Goal: Task Accomplishment & Management: Manage account settings

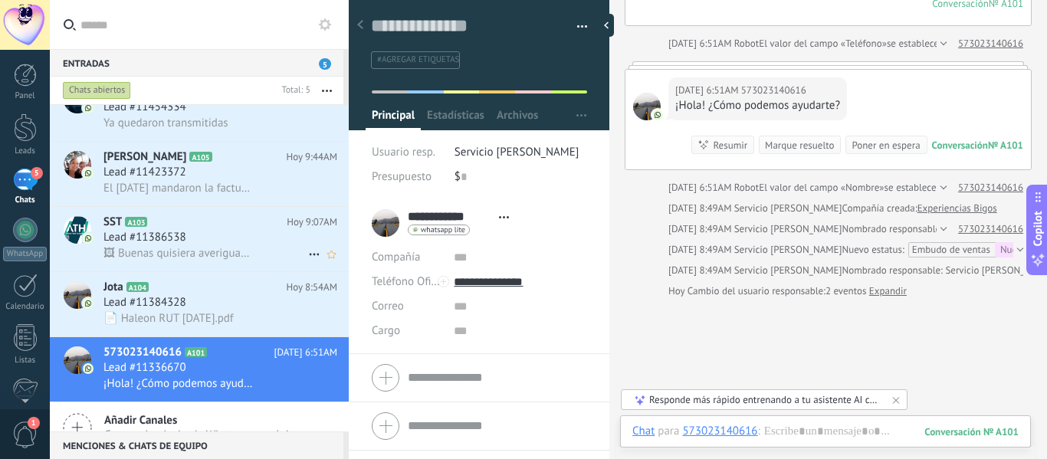
scroll to position [48, 0]
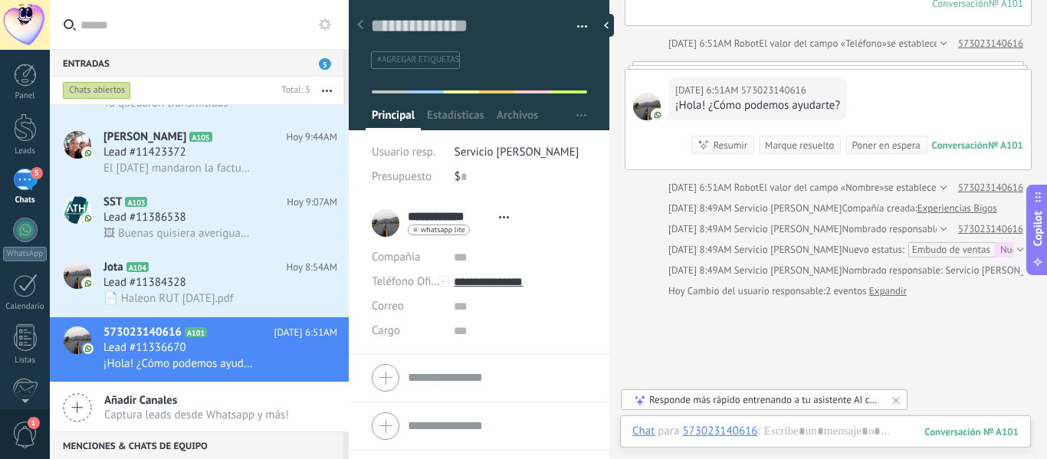
click at [28, 176] on div "5" at bounding box center [25, 180] width 25 height 22
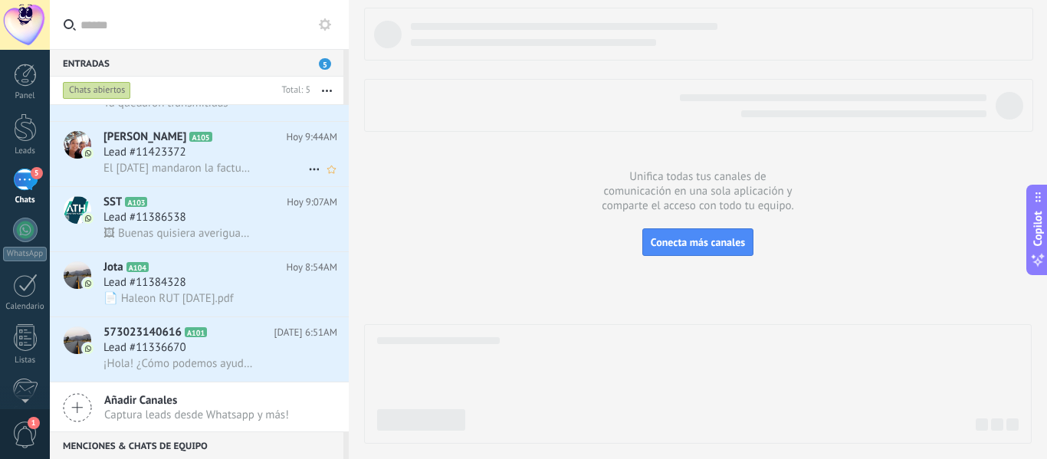
click at [163, 148] on span "Lead #11423372" at bounding box center [144, 152] width 83 height 15
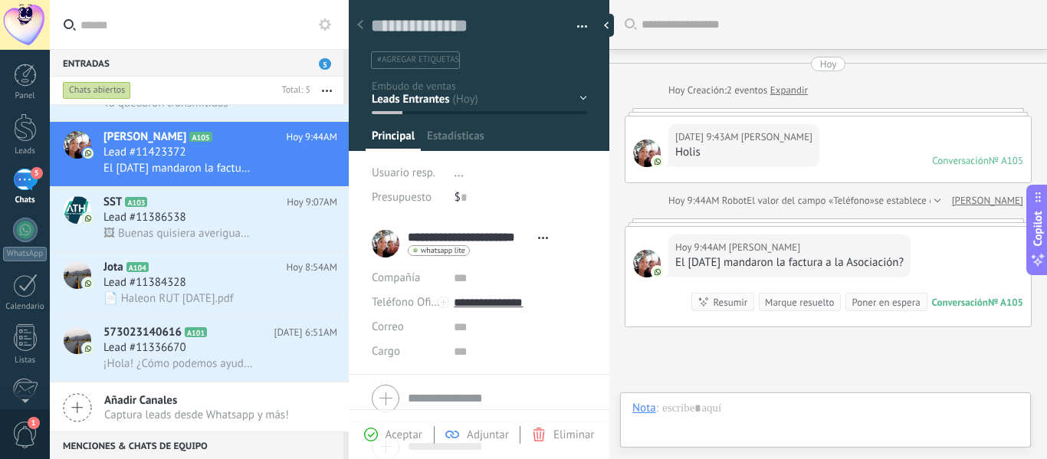
type textarea "**********"
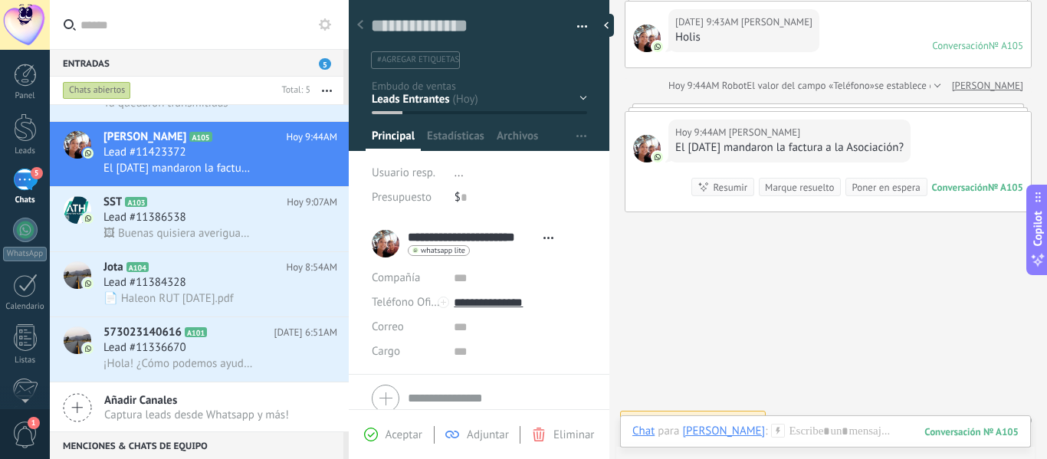
scroll to position [136, 0]
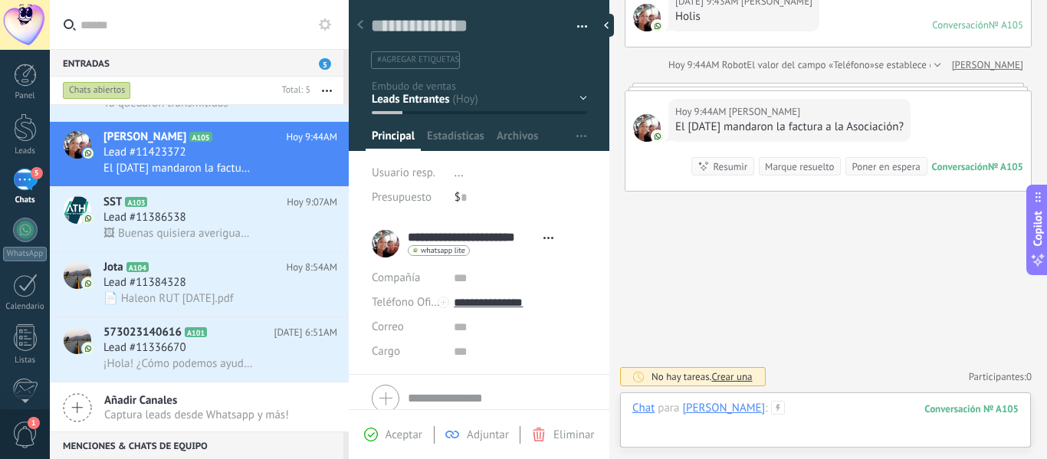
click at [672, 426] on div at bounding box center [825, 424] width 386 height 46
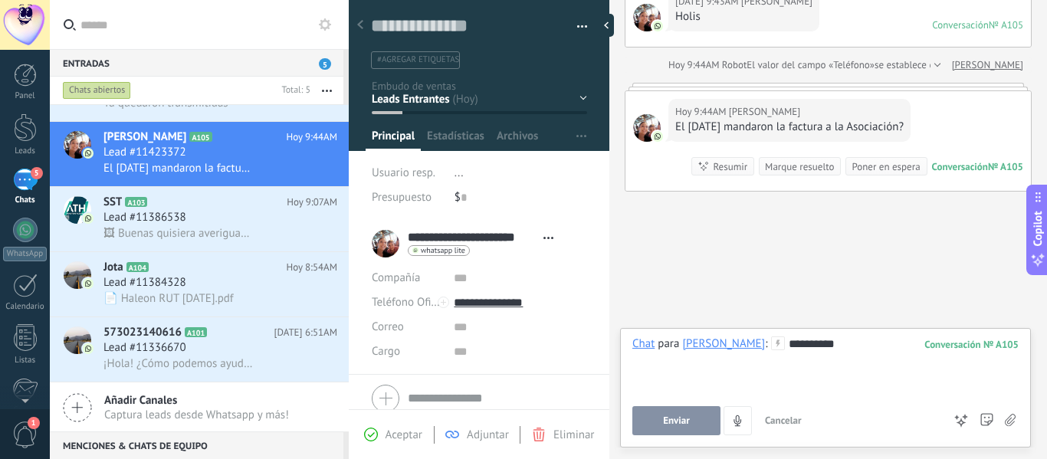
click at [688, 430] on button "Enviar" at bounding box center [676, 420] width 88 height 29
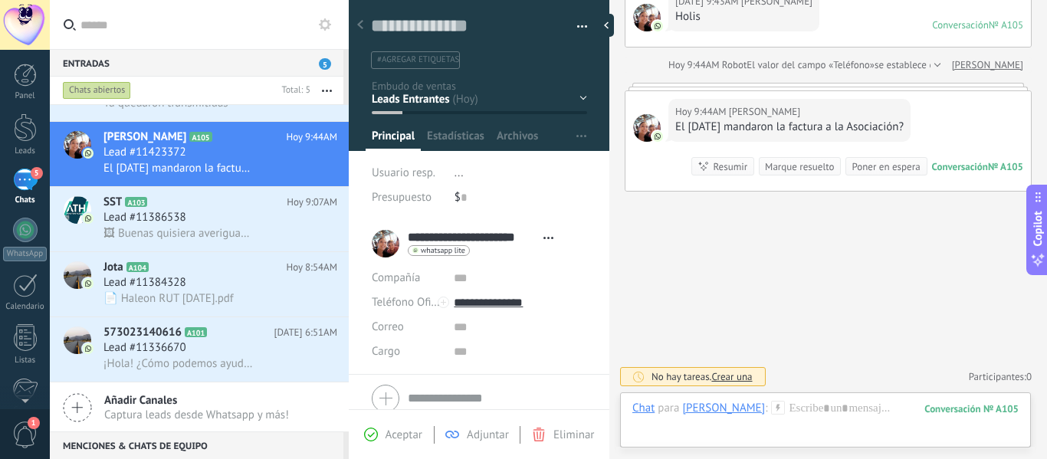
scroll to position [189, 0]
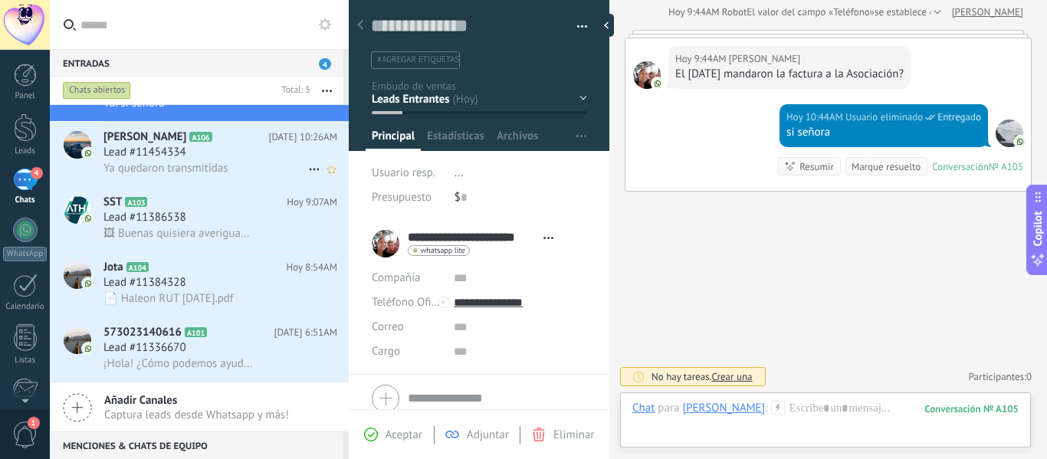
click at [157, 146] on span "Lead #11454334" at bounding box center [144, 152] width 83 height 15
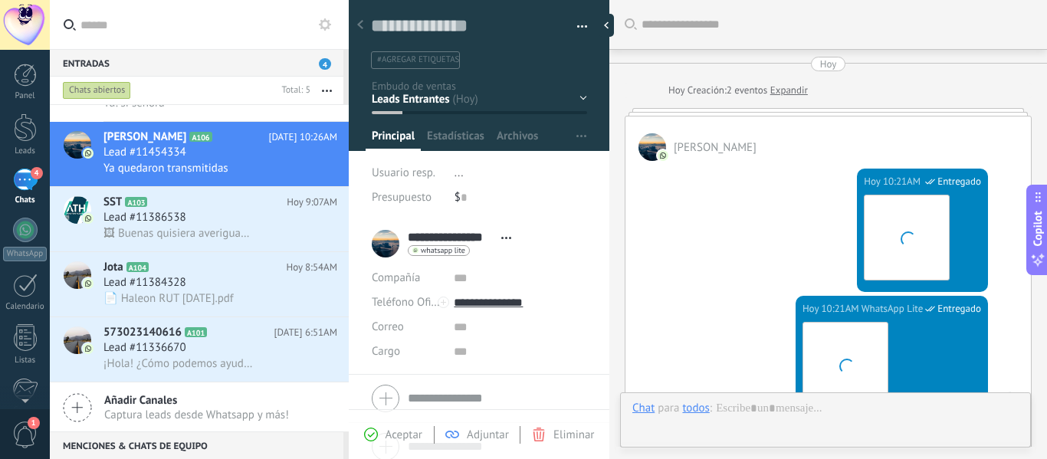
scroll to position [668, 0]
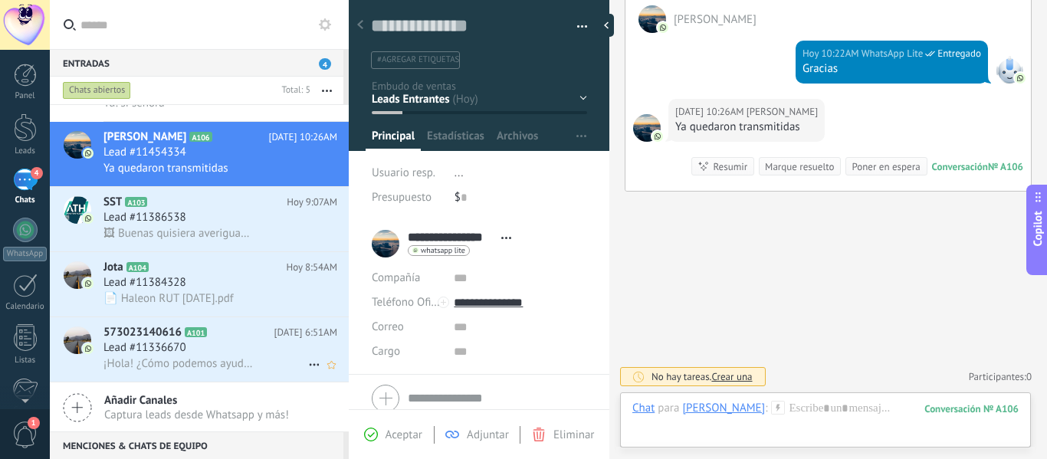
click at [158, 338] on span "573023140616" at bounding box center [142, 332] width 78 height 15
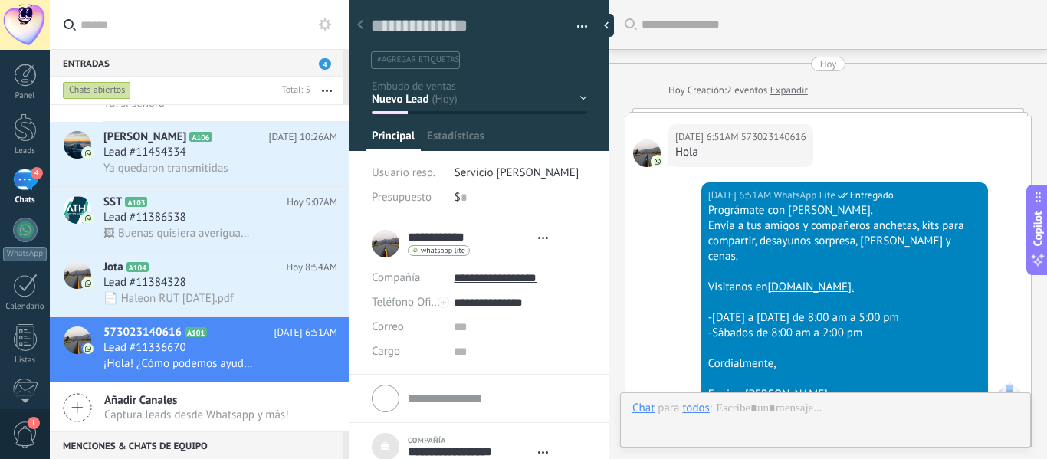
type textarea "***"
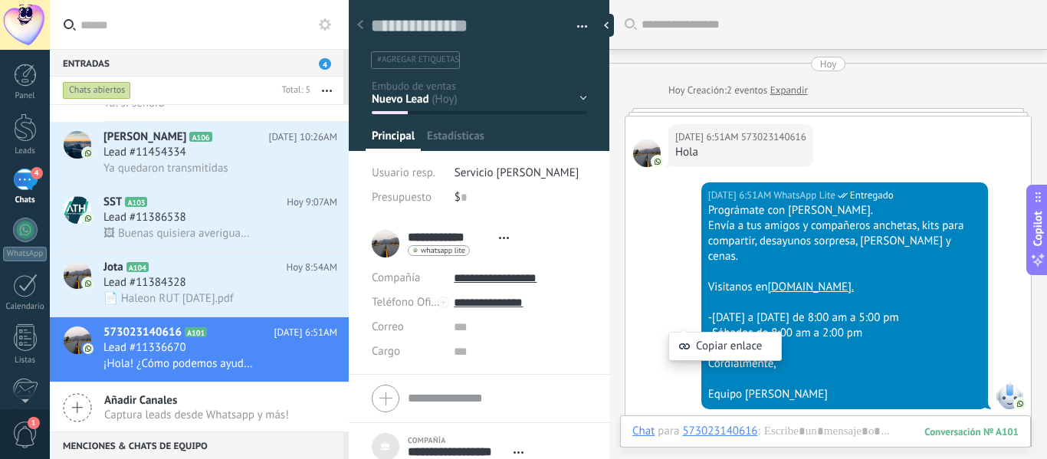
scroll to position [449, 0]
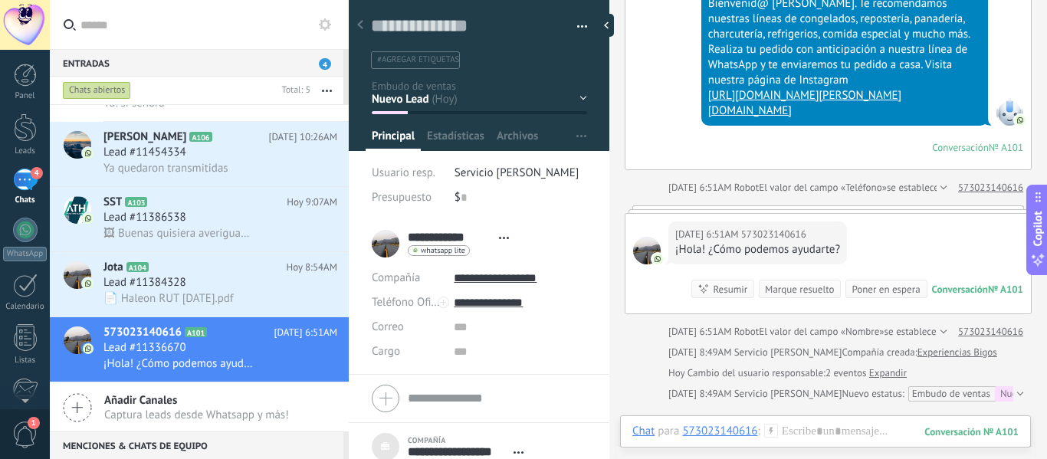
click at [107, 398] on span "Añadir Canales" at bounding box center [196, 400] width 185 height 15
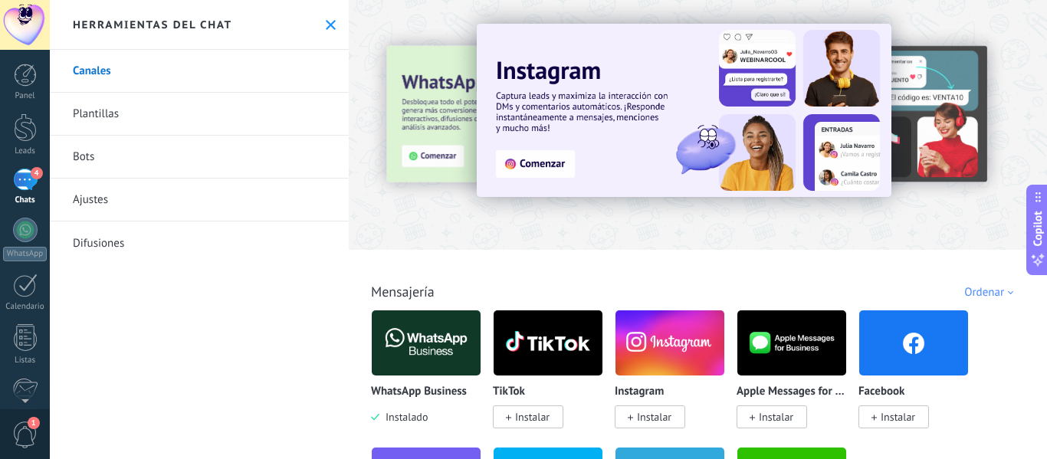
click at [331, 19] on button at bounding box center [330, 24] width 13 height 13
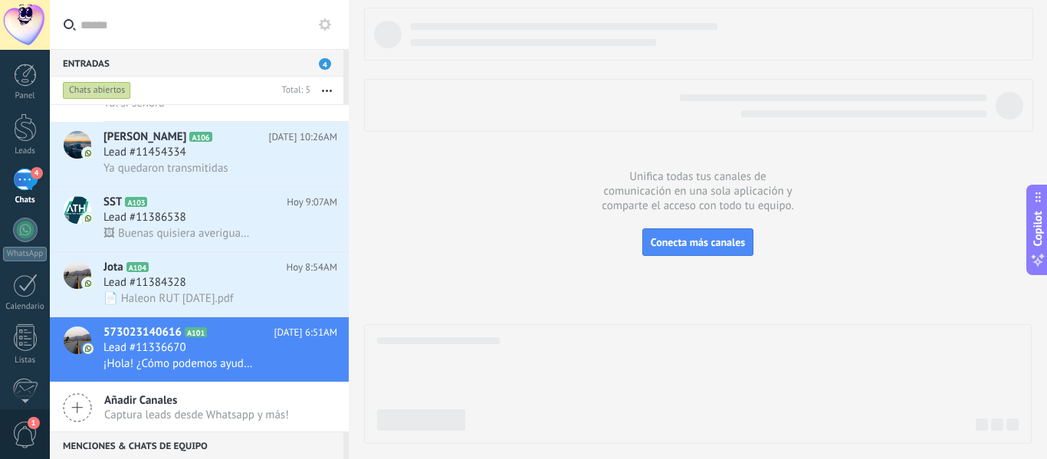
click at [23, 167] on div "Panel Leads 4 Chats WhatsApp Clientes" at bounding box center [25, 326] width 50 height 524
